Goal: Book appointment/travel/reservation

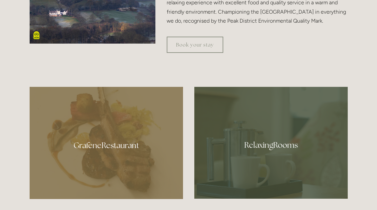
scroll to position [301, 0]
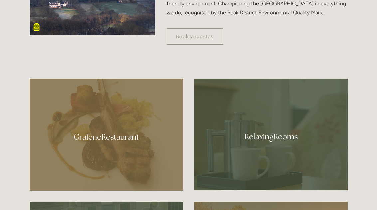
click at [279, 162] on div at bounding box center [271, 135] width 154 height 112
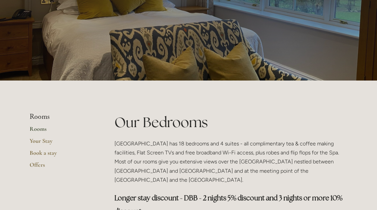
scroll to position [56, 0]
click at [46, 130] on link "Rooms" at bounding box center [62, 131] width 64 height 12
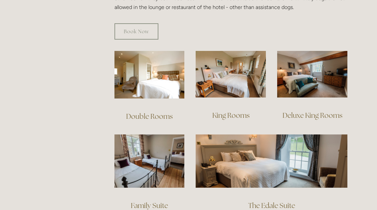
scroll to position [430, 0]
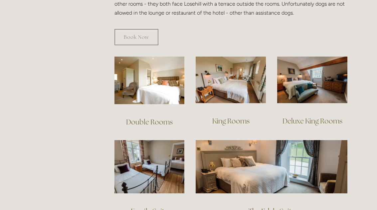
click at [233, 90] on img at bounding box center [231, 80] width 70 height 47
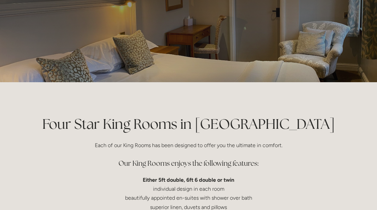
scroll to position [53, 0]
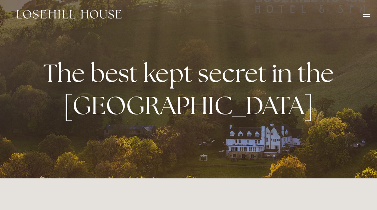
scroll to position [324, 0]
